Goal: Information Seeking & Learning: Learn about a topic

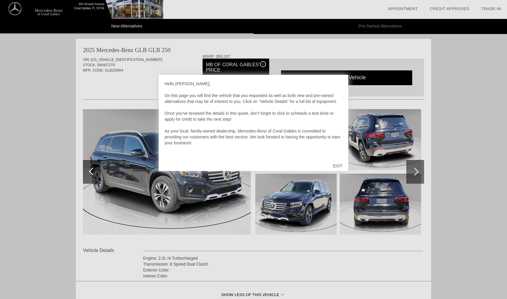
scroll to position [549, 0]
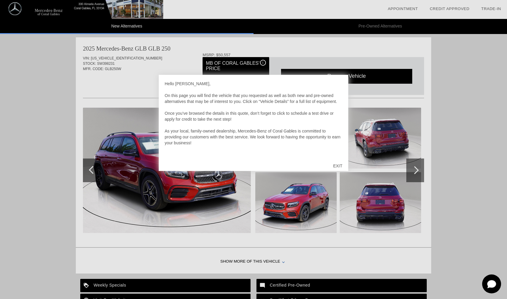
click at [338, 164] on div "EXIT" at bounding box center [337, 166] width 21 height 18
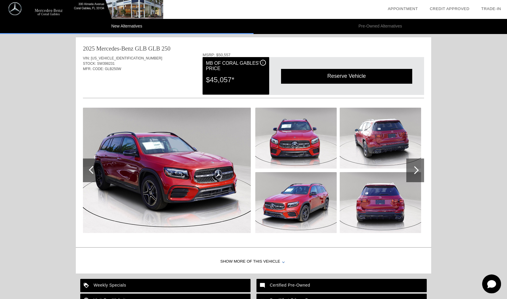
click at [417, 170] on div at bounding box center [415, 170] width 8 height 8
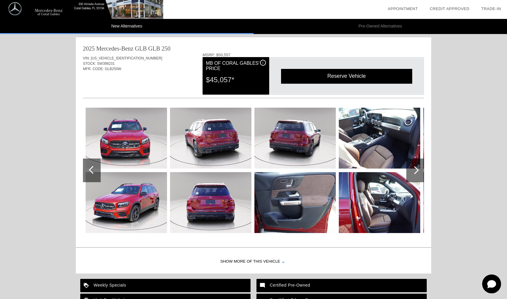
click at [417, 170] on div at bounding box center [415, 170] width 8 height 8
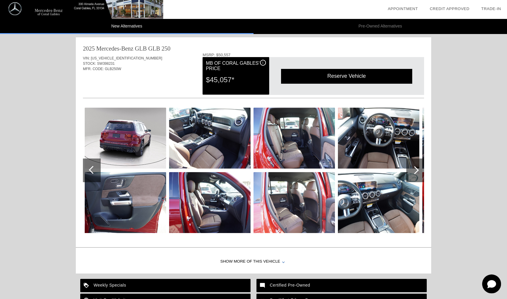
click at [417, 170] on div at bounding box center [415, 170] width 8 height 8
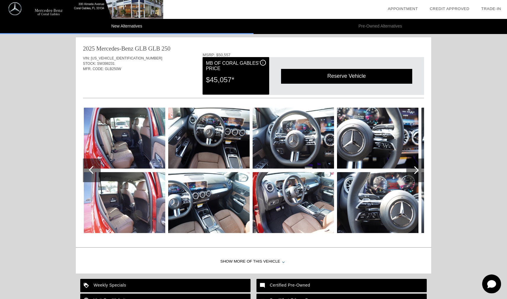
click at [417, 170] on div at bounding box center [415, 170] width 8 height 8
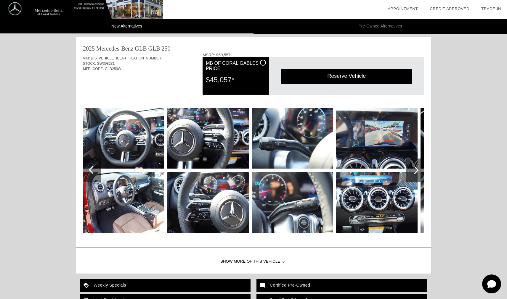
click at [417, 170] on div at bounding box center [415, 170] width 8 height 8
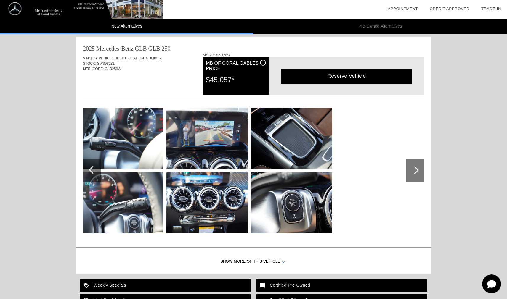
click at [417, 170] on div at bounding box center [415, 170] width 8 height 8
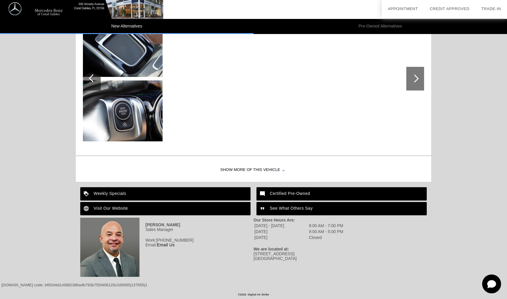
scroll to position [641, 0]
click at [260, 169] on div "Show More of this Vehicle" at bounding box center [253, 170] width 355 height 24
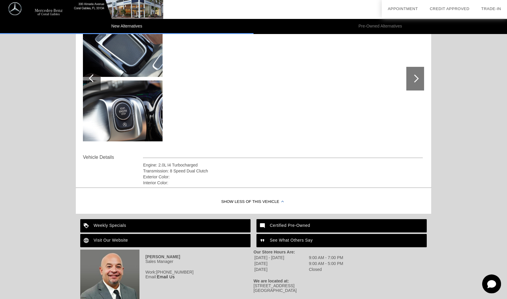
click at [261, 202] on div "Show Less of this Vehicle" at bounding box center [253, 202] width 355 height 24
